Goal: Navigation & Orientation: Find specific page/section

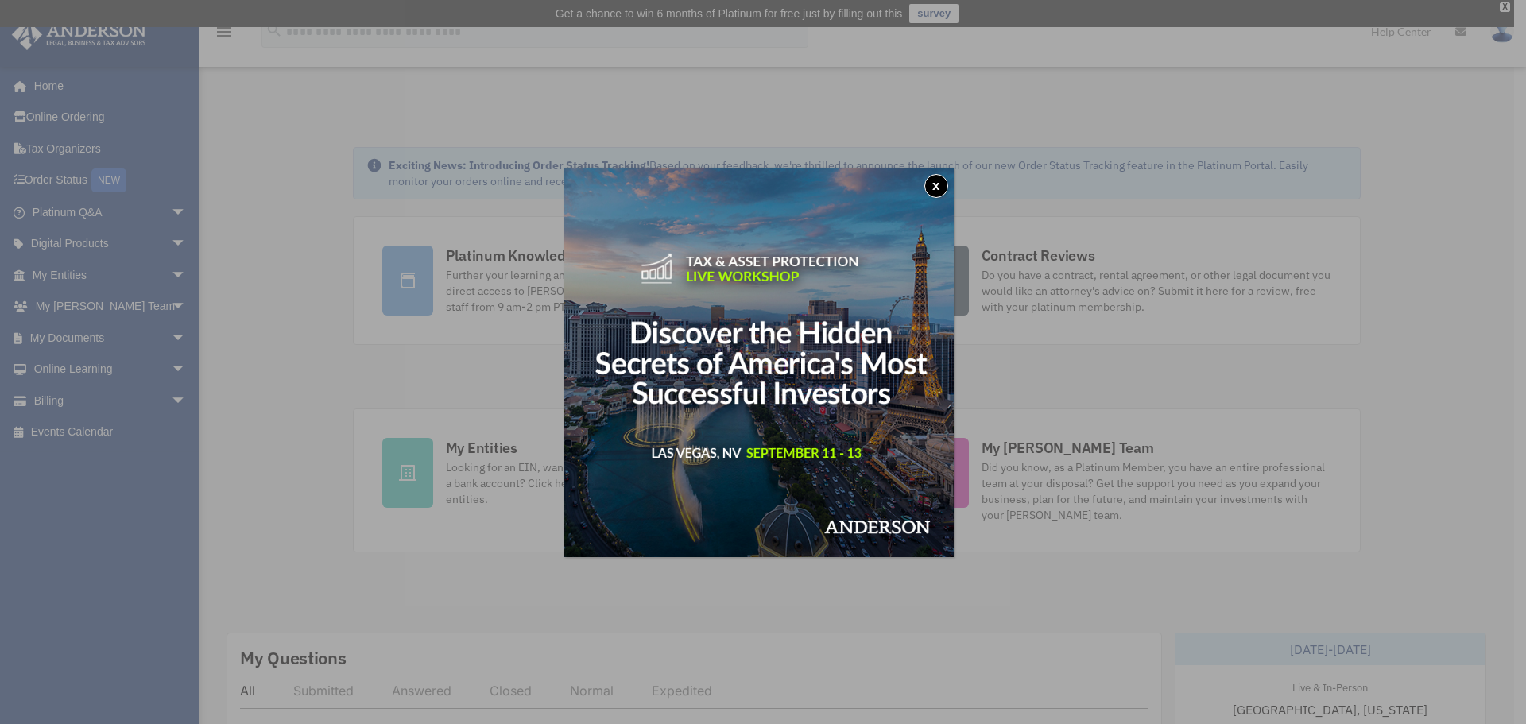
click at [945, 183] on button "x" at bounding box center [936, 186] width 24 height 24
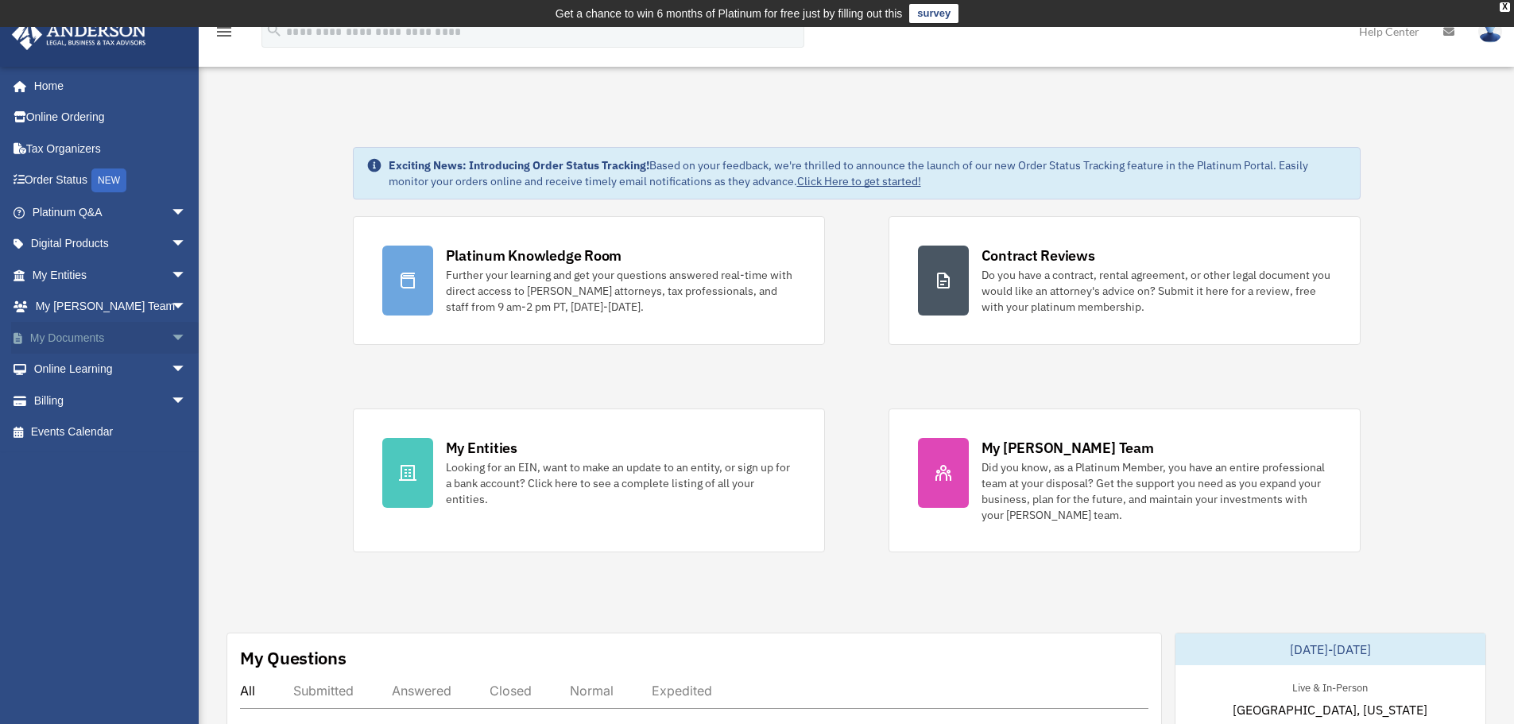
click at [171, 341] on span "arrow_drop_down" at bounding box center [187, 338] width 32 height 33
click at [69, 368] on link "Box" at bounding box center [116, 370] width 188 height 32
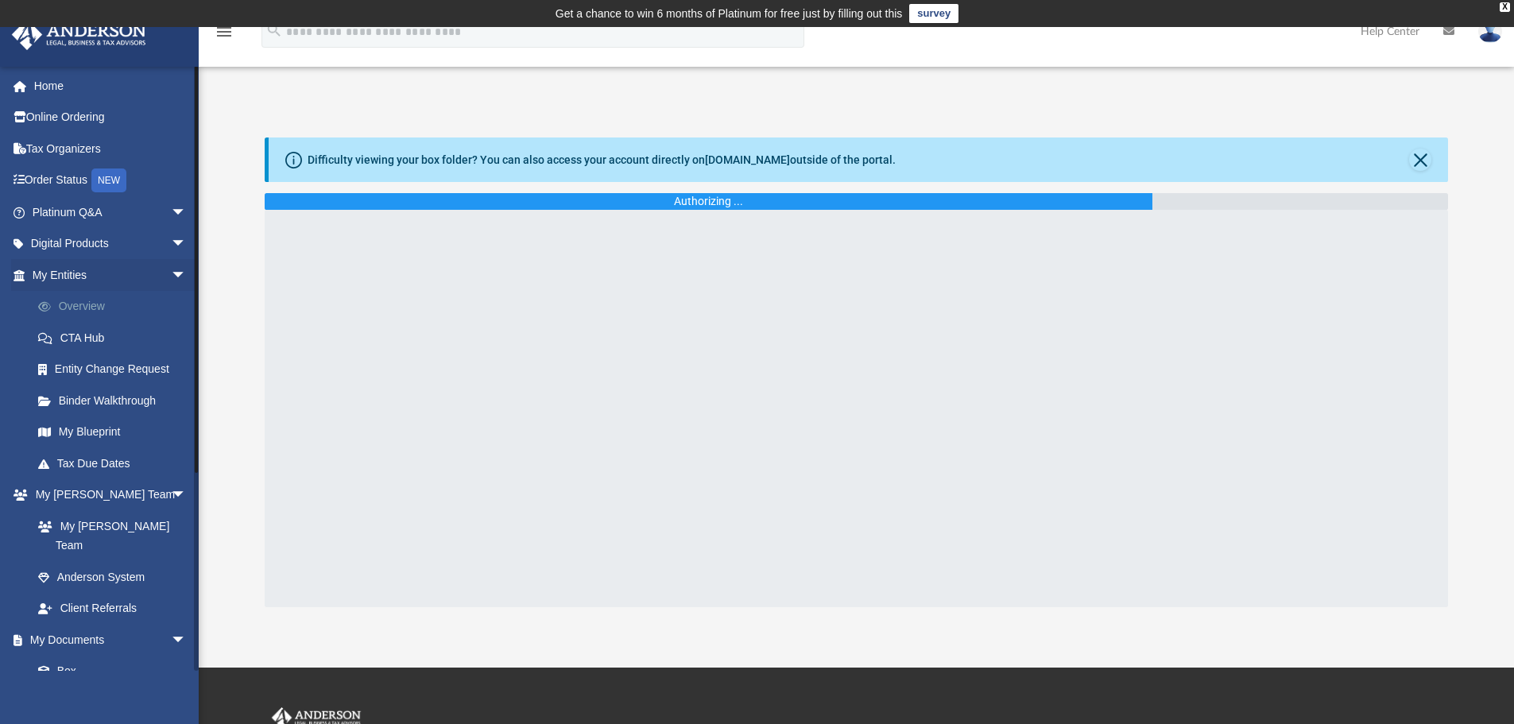
click at [85, 299] on link "Overview" at bounding box center [116, 307] width 188 height 32
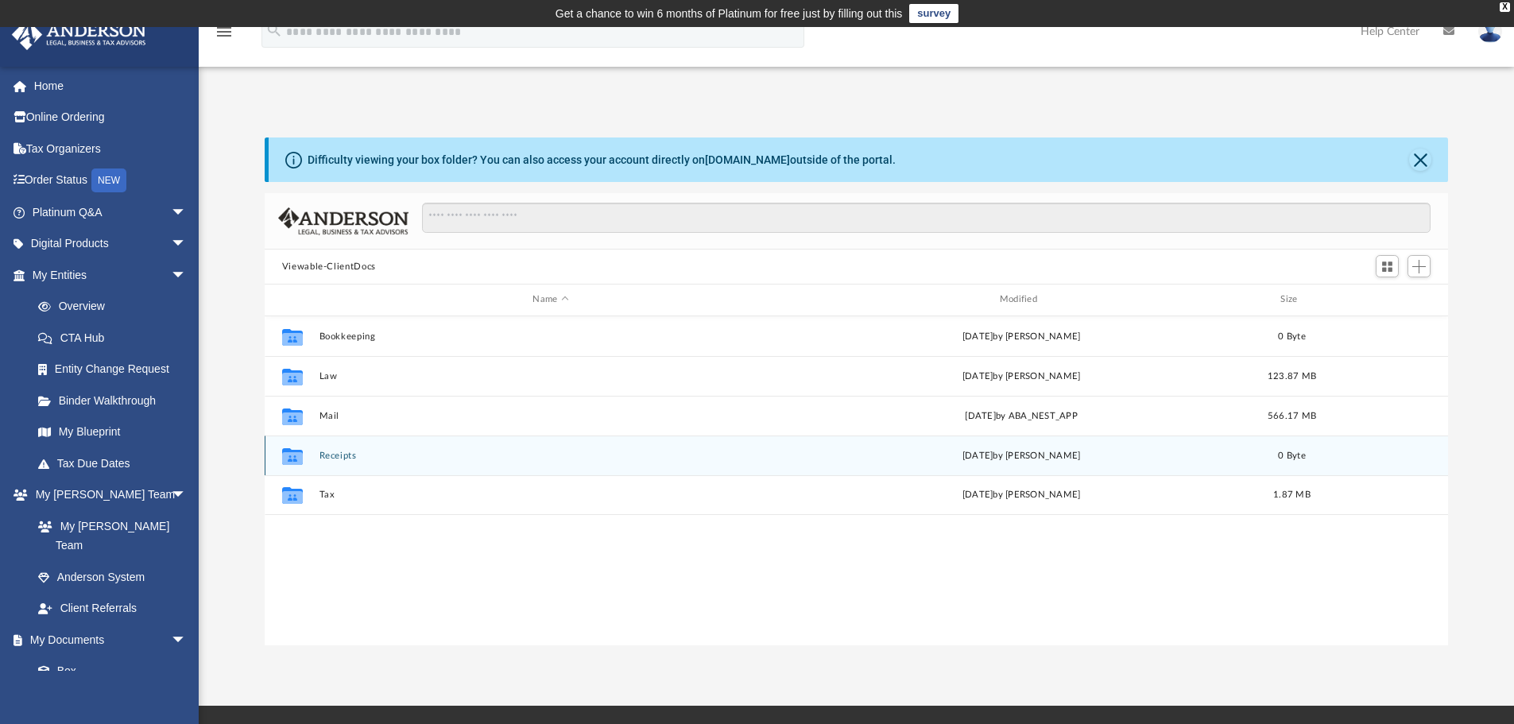
scroll to position [350, 1172]
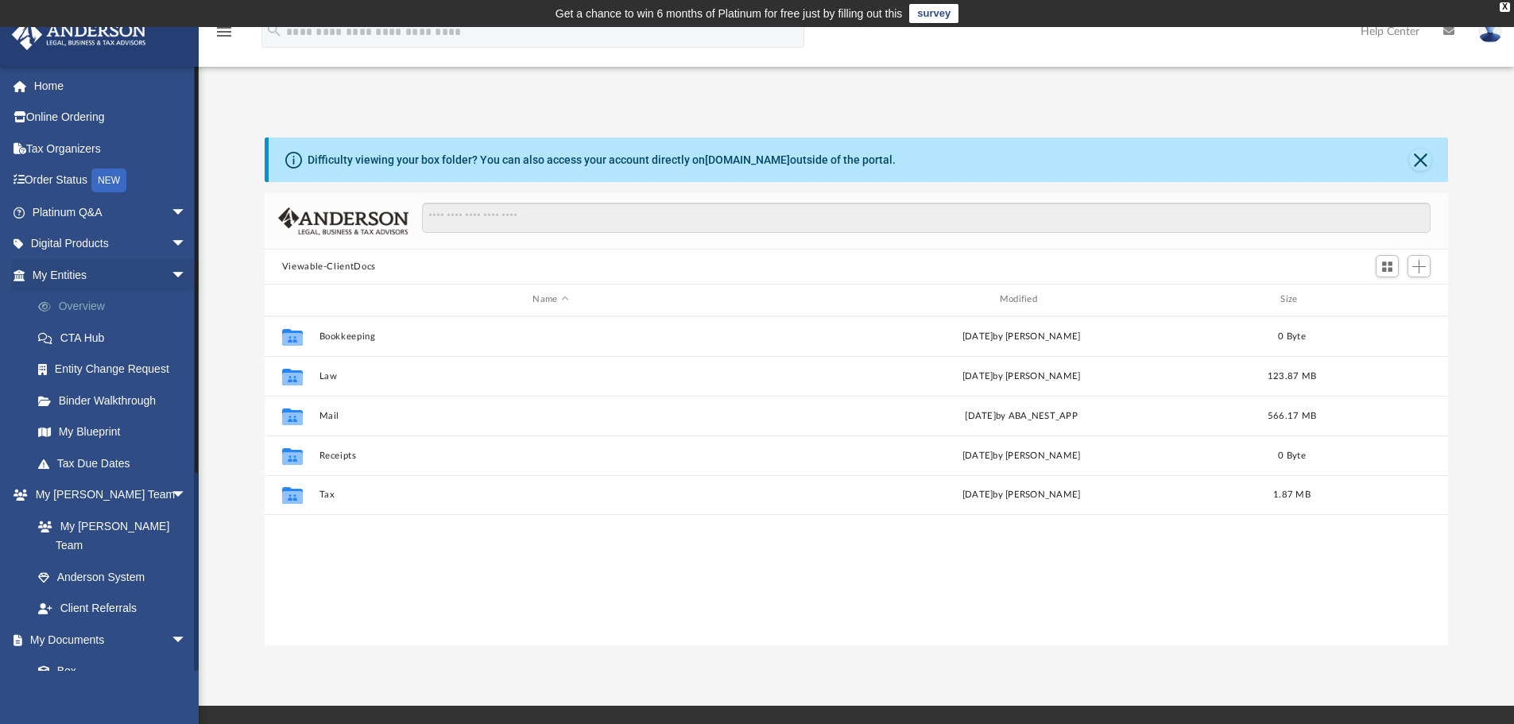
click at [78, 303] on link "Overview" at bounding box center [116, 307] width 188 height 32
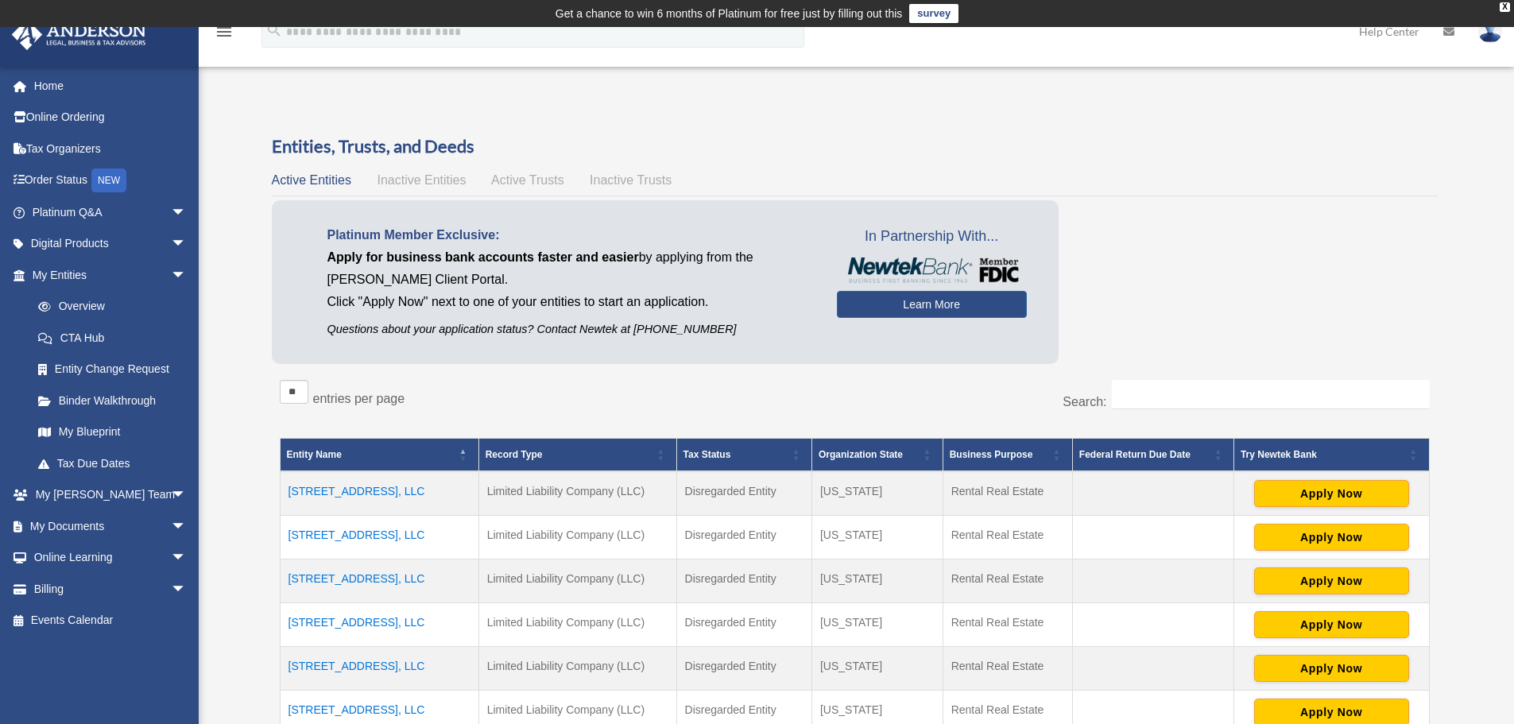
click at [386, 494] on td "10139 Cloverdale Dr, LLC" at bounding box center [379, 493] width 199 height 45
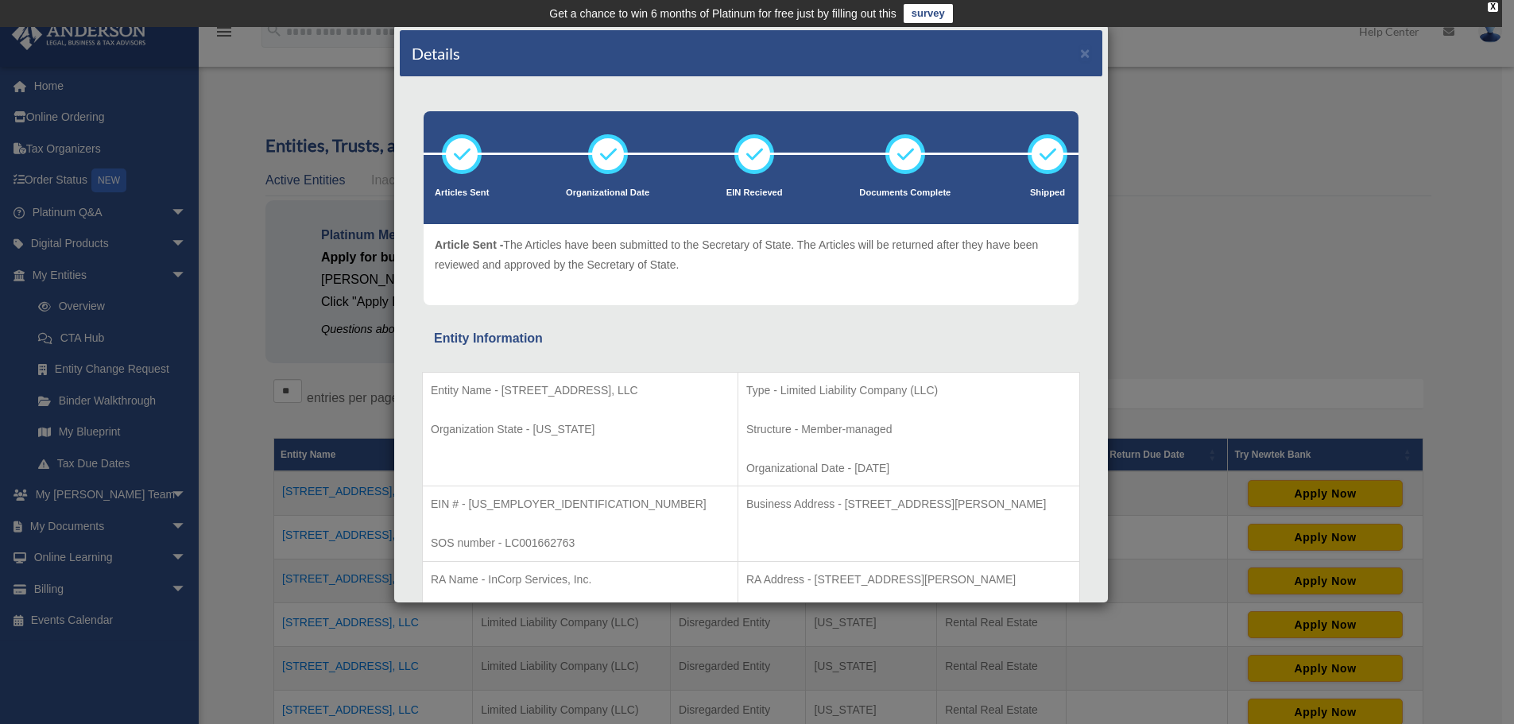
scroll to position [79, 0]
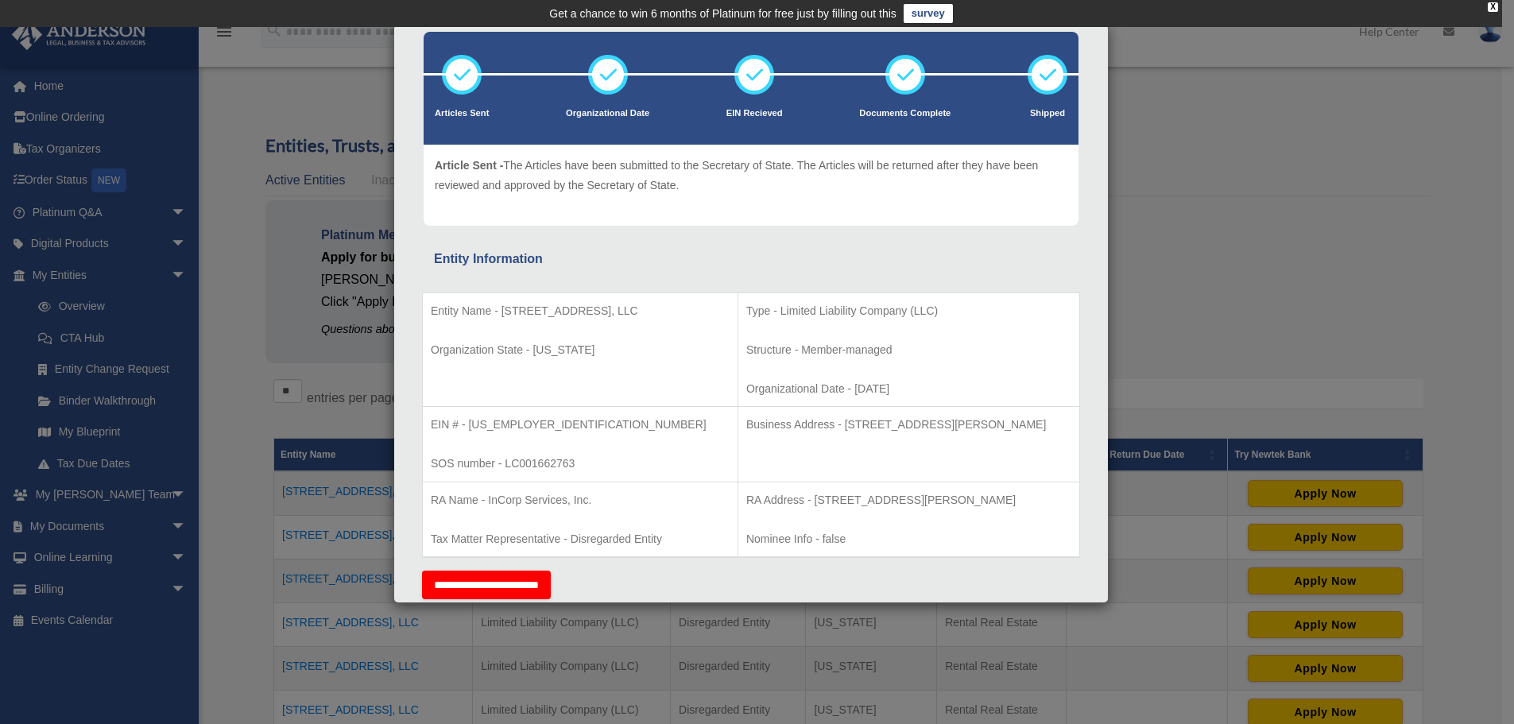
click at [335, 412] on div "Details × Articles Sent Organizational Date" at bounding box center [757, 362] width 1514 height 724
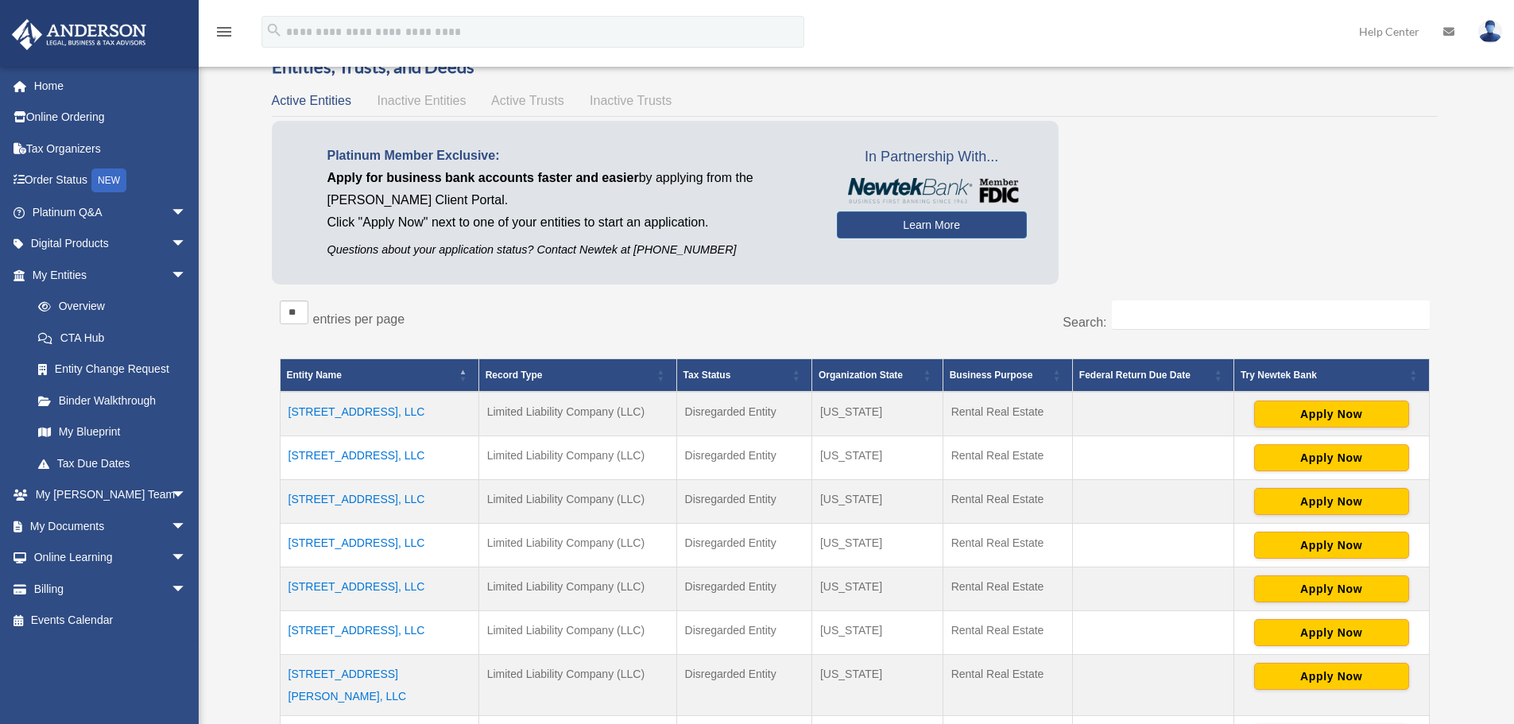
click at [351, 497] on td "10208 Royal St, LLC" at bounding box center [379, 502] width 199 height 44
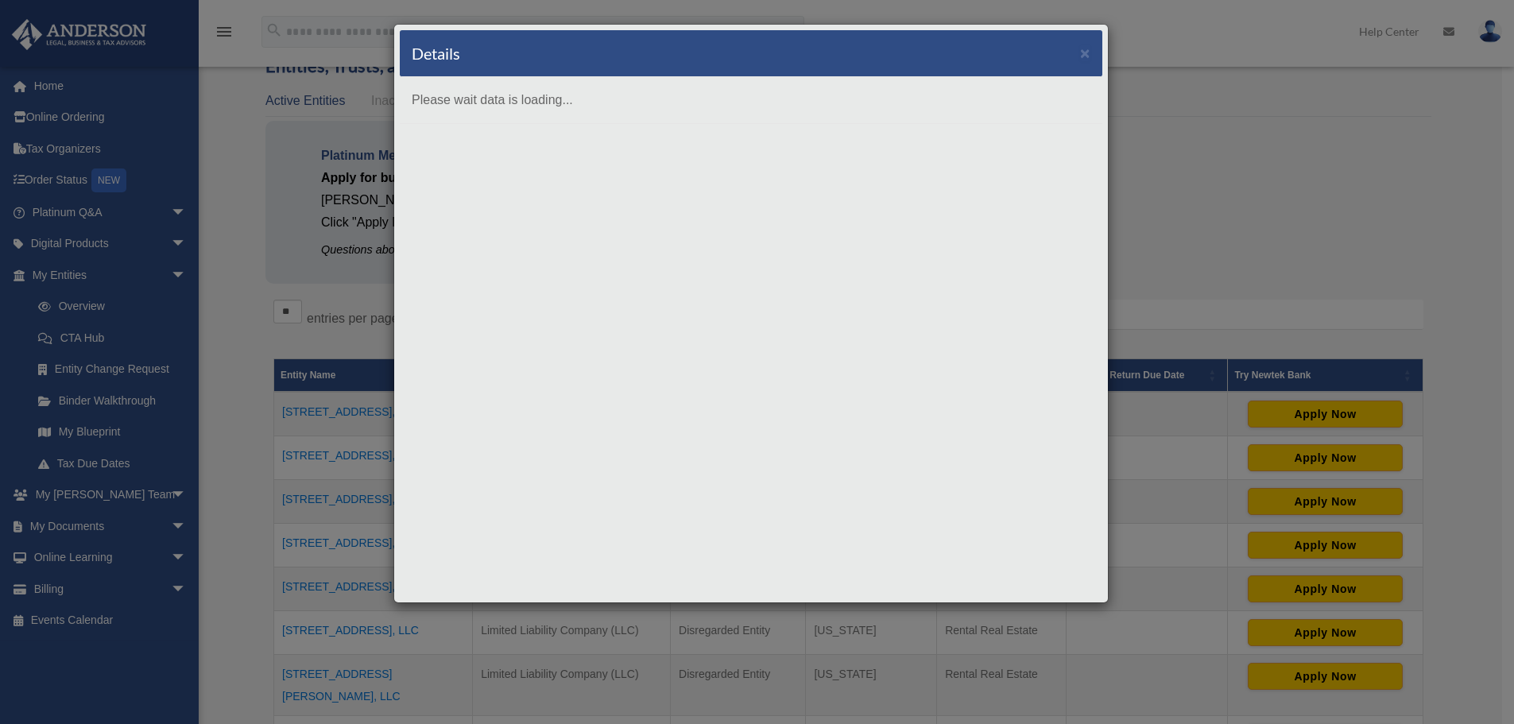
scroll to position [0, 0]
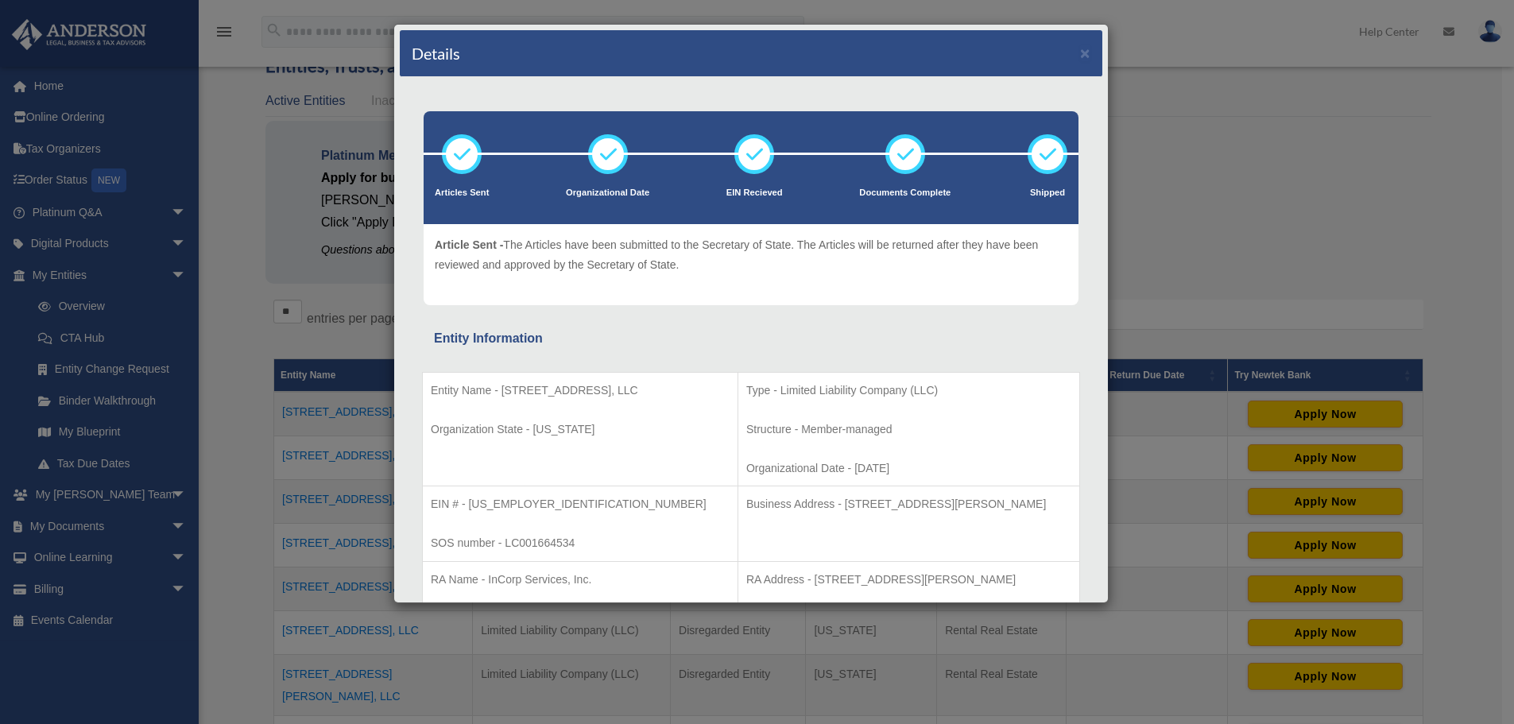
click at [261, 305] on div "Details × Articles Sent Organizational Date" at bounding box center [757, 362] width 1514 height 724
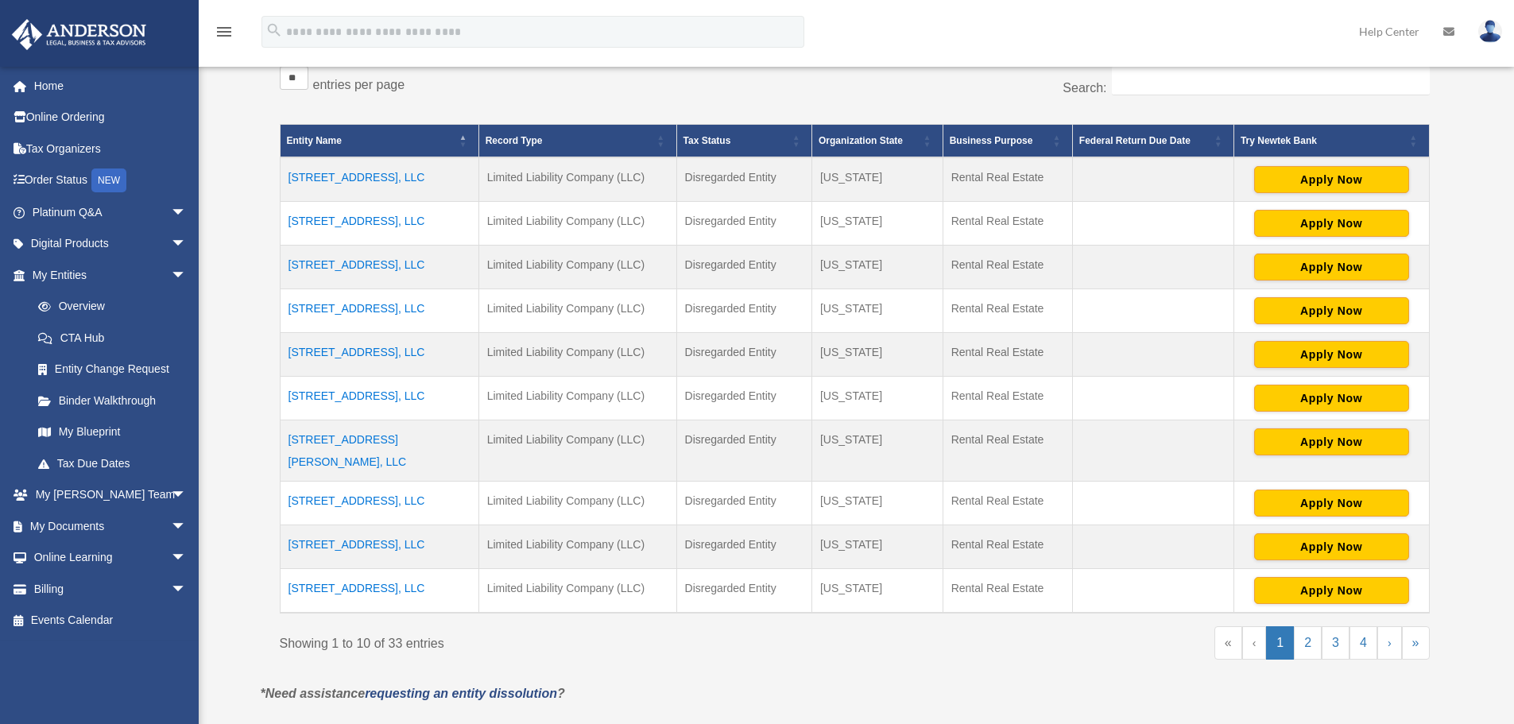
scroll to position [318, 0]
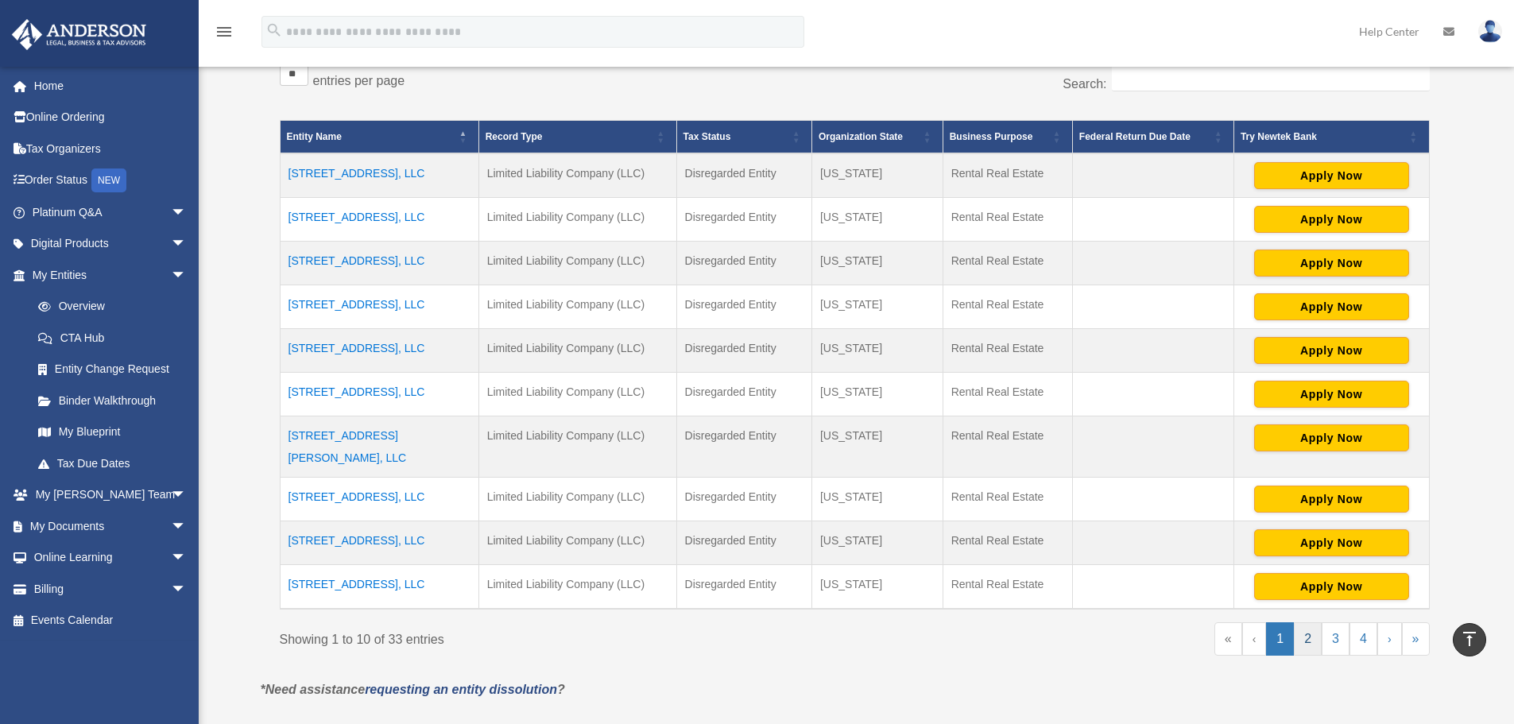
click at [1310, 626] on link "2" at bounding box center [1308, 638] width 28 height 33
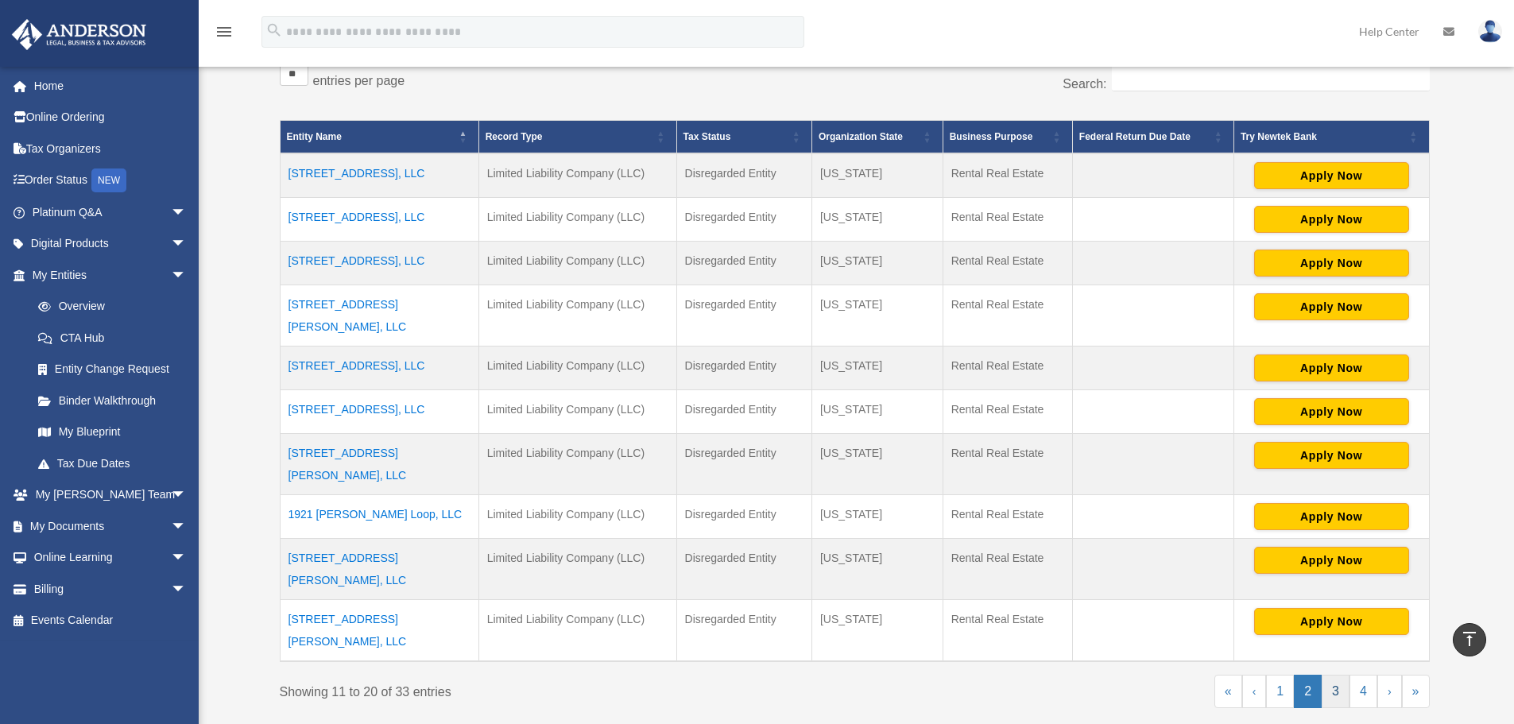
click at [1334, 675] on link "3" at bounding box center [1336, 691] width 28 height 33
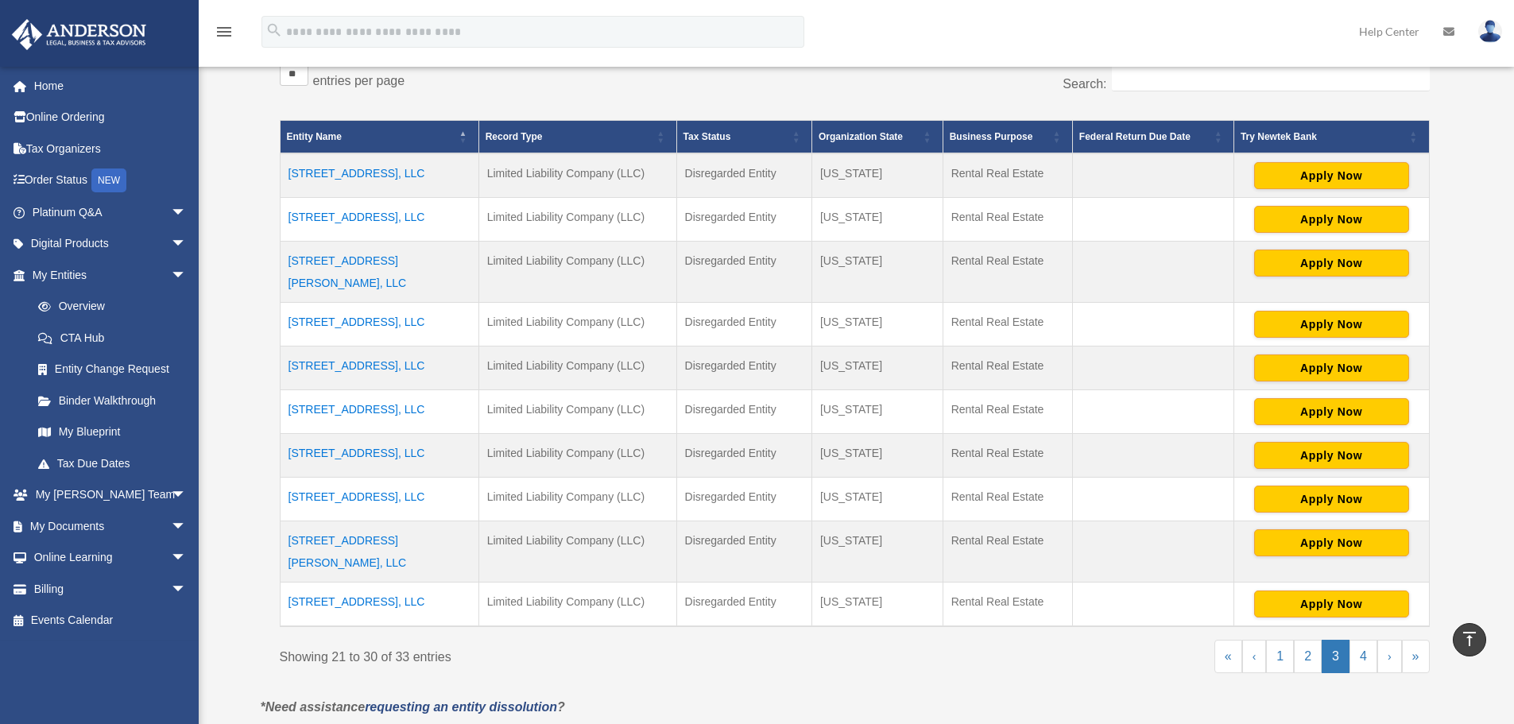
click at [341, 263] on td "2137 Erick Ave, LLC" at bounding box center [379, 272] width 199 height 61
